Goal: Navigation & Orientation: Go to known website

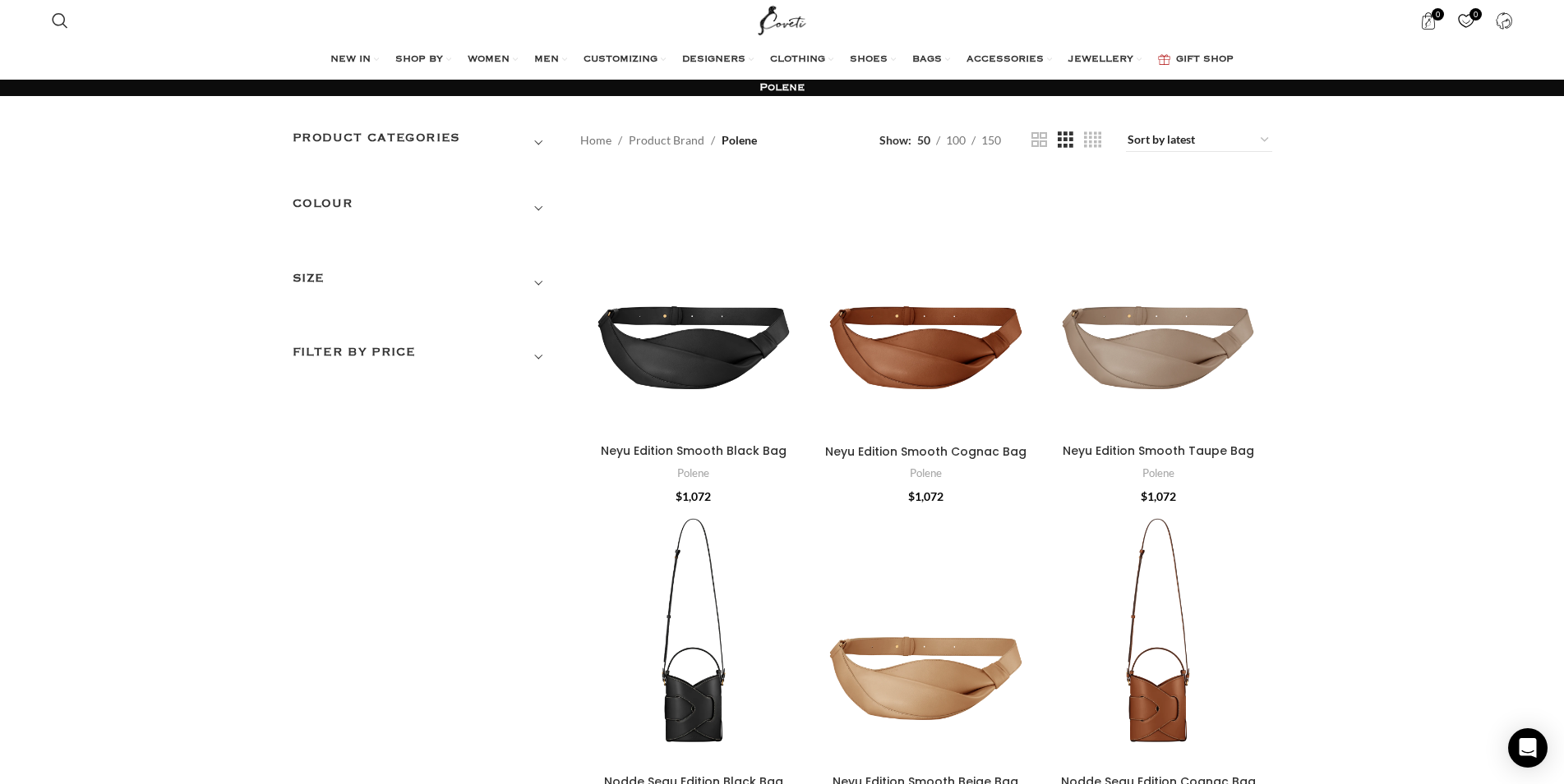
click at [1150, 150] on span "Show sidebar" at bounding box center [782, 392] width 1564 height 784
click at [1152, 145] on span "Show sidebar" at bounding box center [782, 392] width 1564 height 784
click at [1260, 139] on span "Show sidebar" at bounding box center [782, 392] width 1564 height 784
click at [1264, 140] on span "Show sidebar" at bounding box center [782, 392] width 1564 height 784
click at [1177, 140] on span "Show sidebar" at bounding box center [782, 392] width 1564 height 784
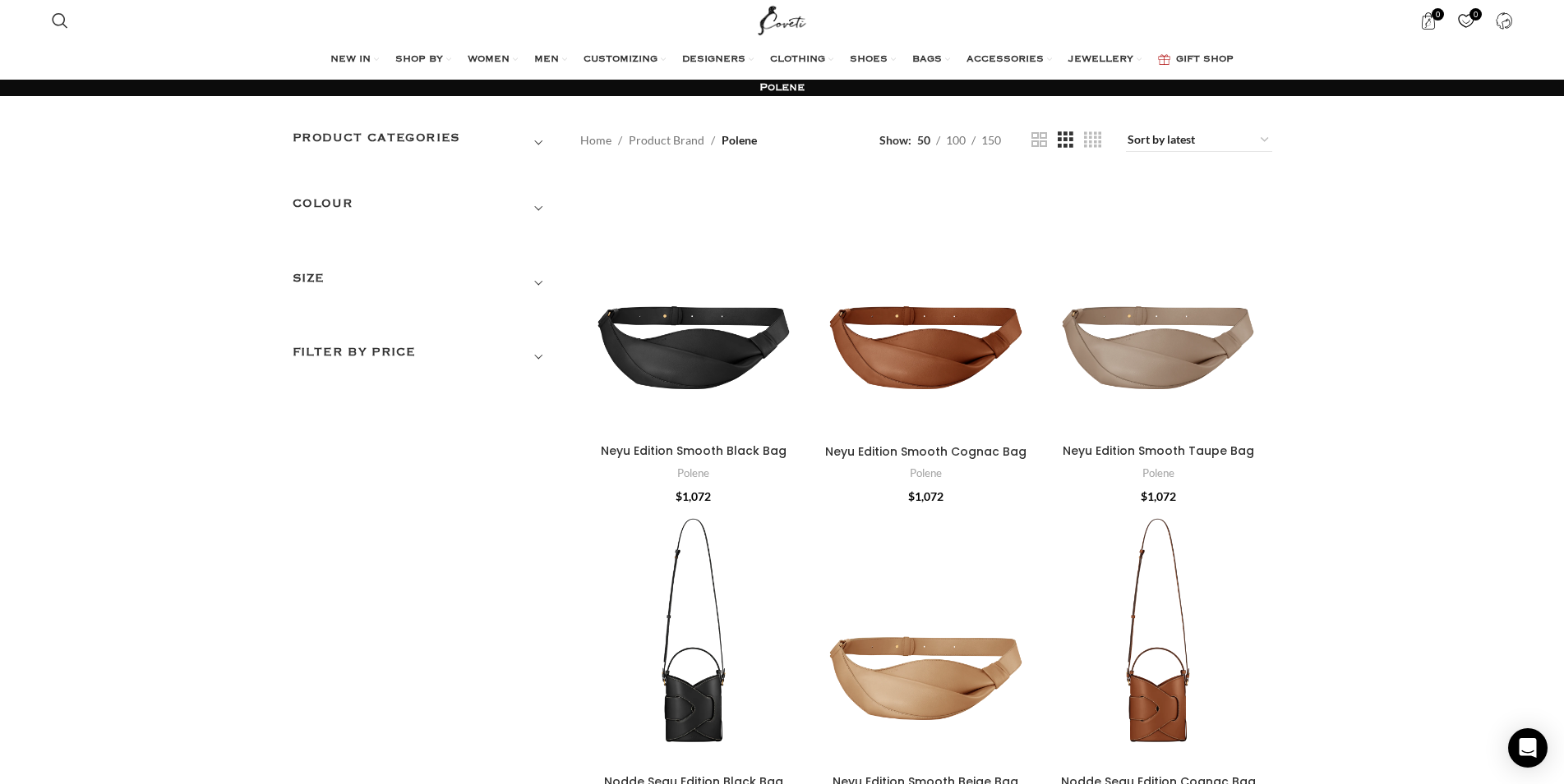
click at [1166, 141] on span "Show sidebar" at bounding box center [782, 392] width 1564 height 784
click at [1151, 142] on span "Show sidebar" at bounding box center [782, 392] width 1564 height 784
click at [774, 26] on img "Site logo" at bounding box center [782, 21] width 55 height 42
